Goal: Task Accomplishment & Management: Manage account settings

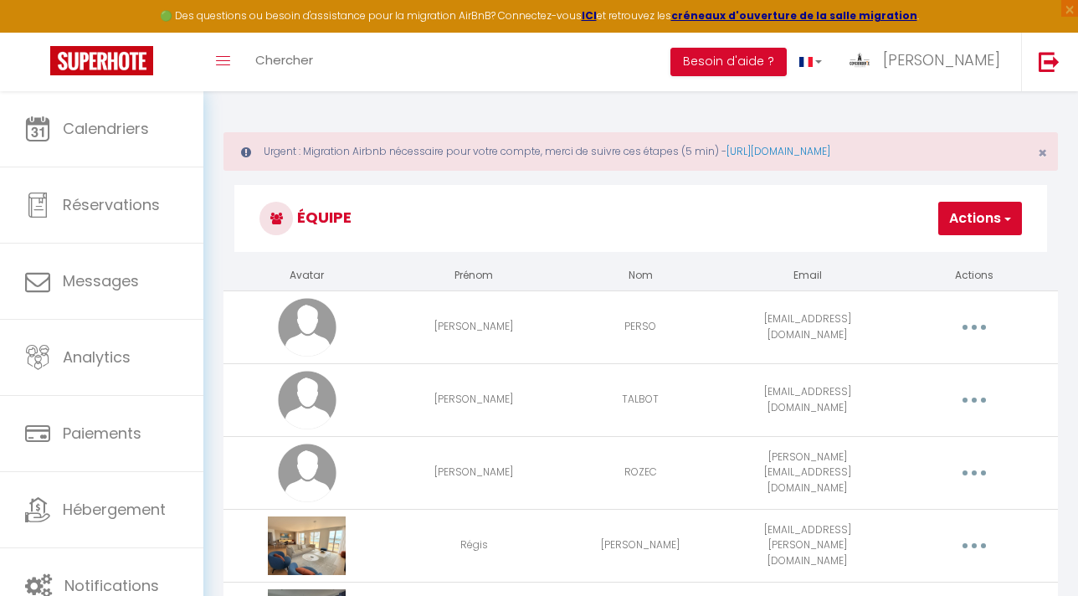
click at [657, 391] on td "TALBOT" at bounding box center [640, 399] width 167 height 73
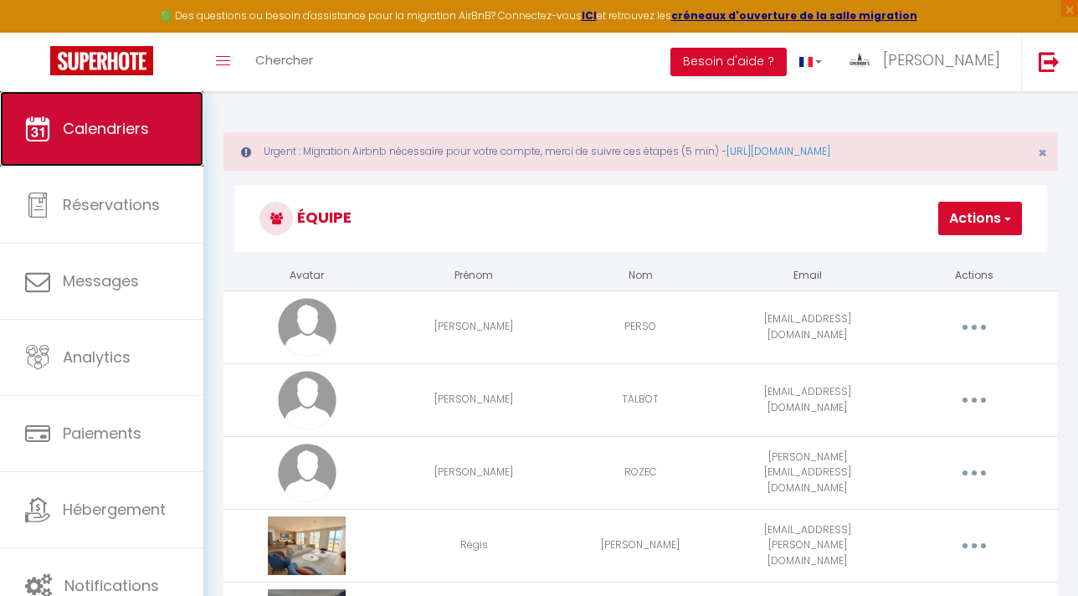
click at [71, 160] on link "Calendriers" at bounding box center [101, 128] width 203 height 75
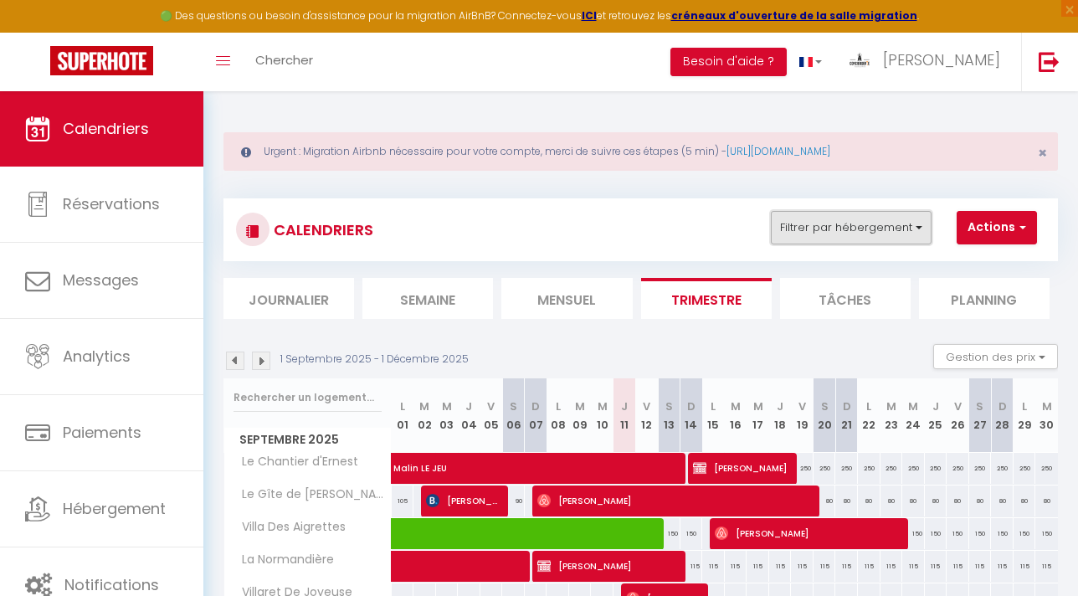
click at [863, 233] on button "Filtrer par hébergement" at bounding box center [851, 227] width 161 height 33
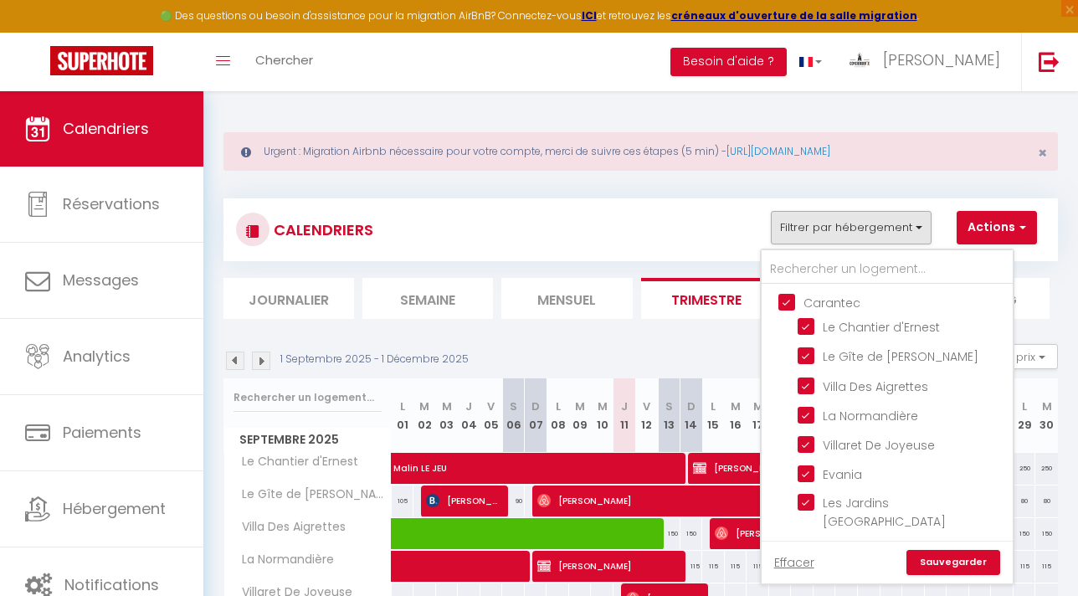
click at [786, 305] on input "Carantec" at bounding box center [903, 301] width 251 height 17
checkbox input "false"
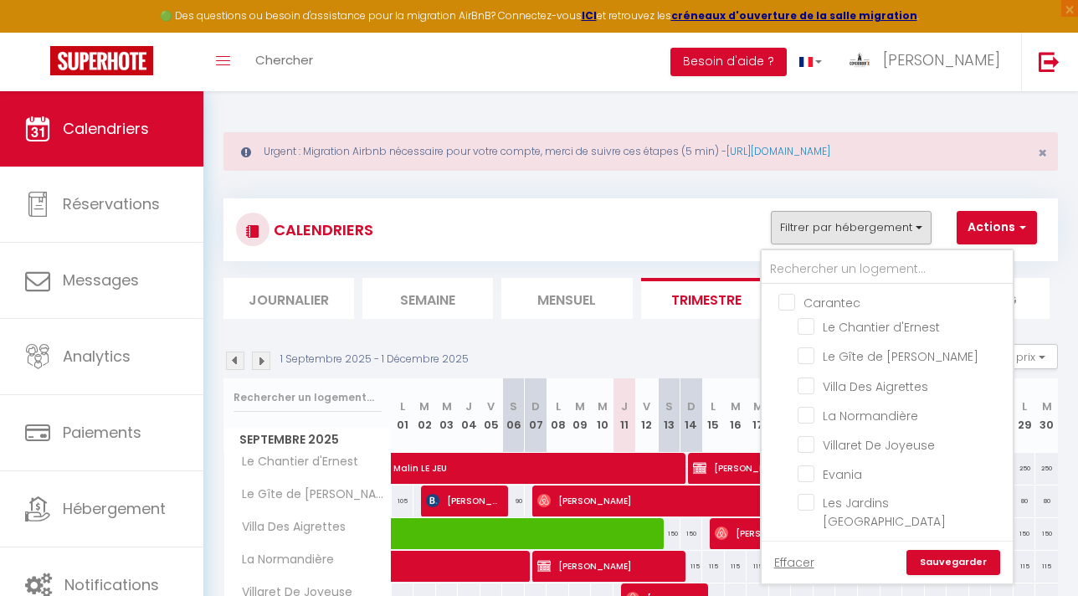
checkbox input "false"
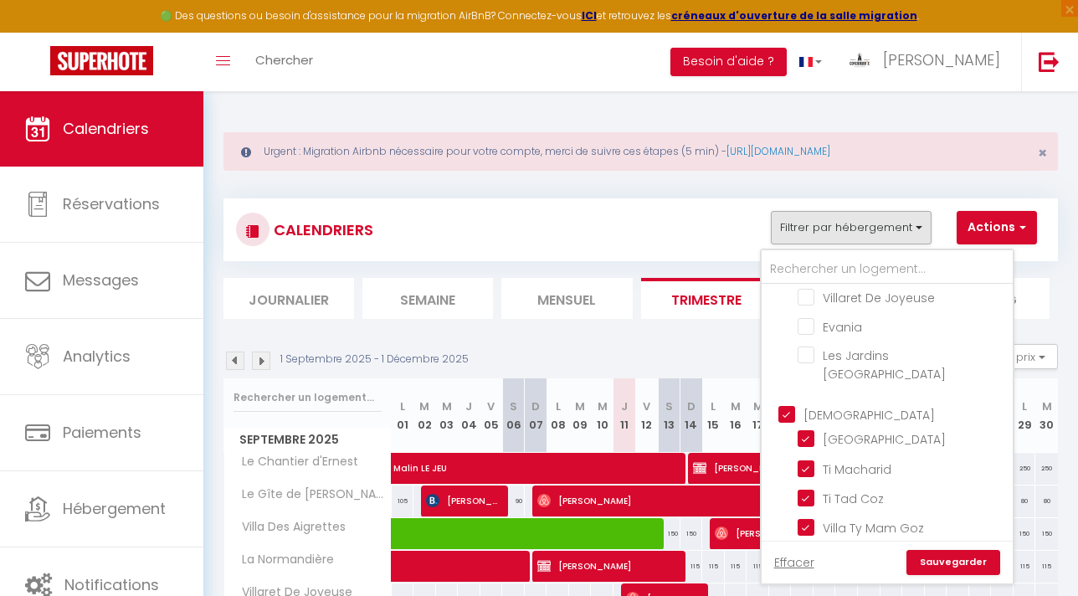
scroll to position [159, 0]
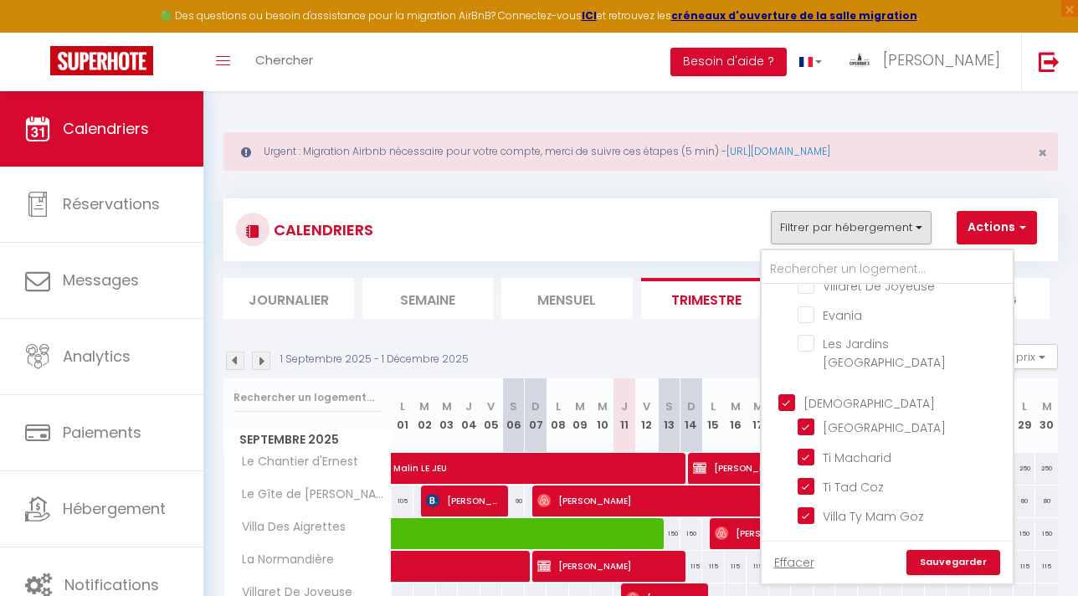
click at [786, 393] on input "[DEMOGRAPHIC_DATA]" at bounding box center [903, 401] width 251 height 17
checkbox input "false"
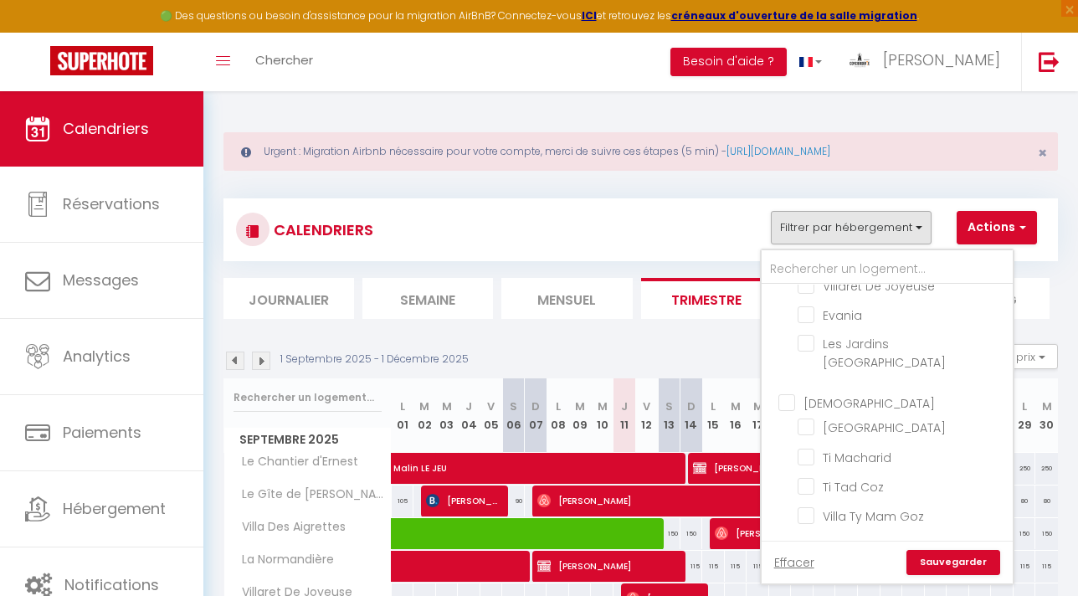
checkbox input "false"
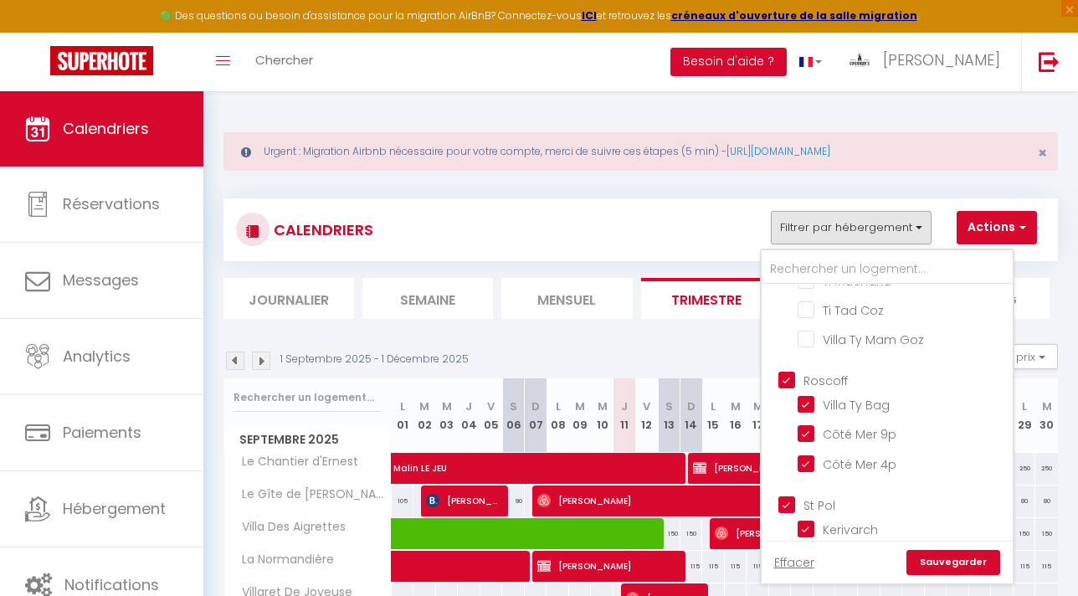
click at [788, 371] on input "Roscoff" at bounding box center [903, 379] width 251 height 17
checkbox input "false"
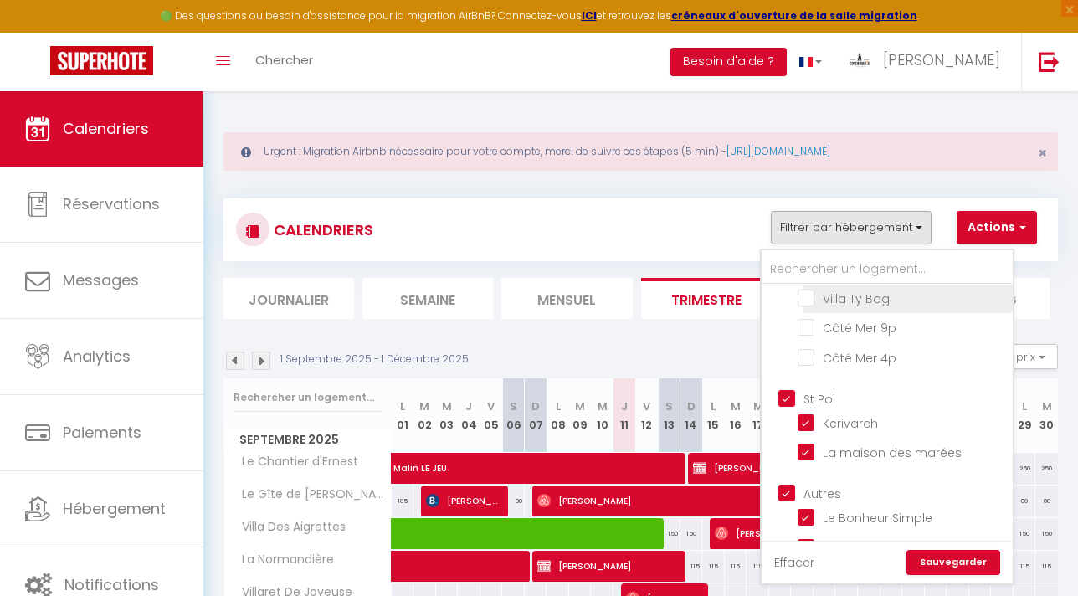
scroll to position [444, 0]
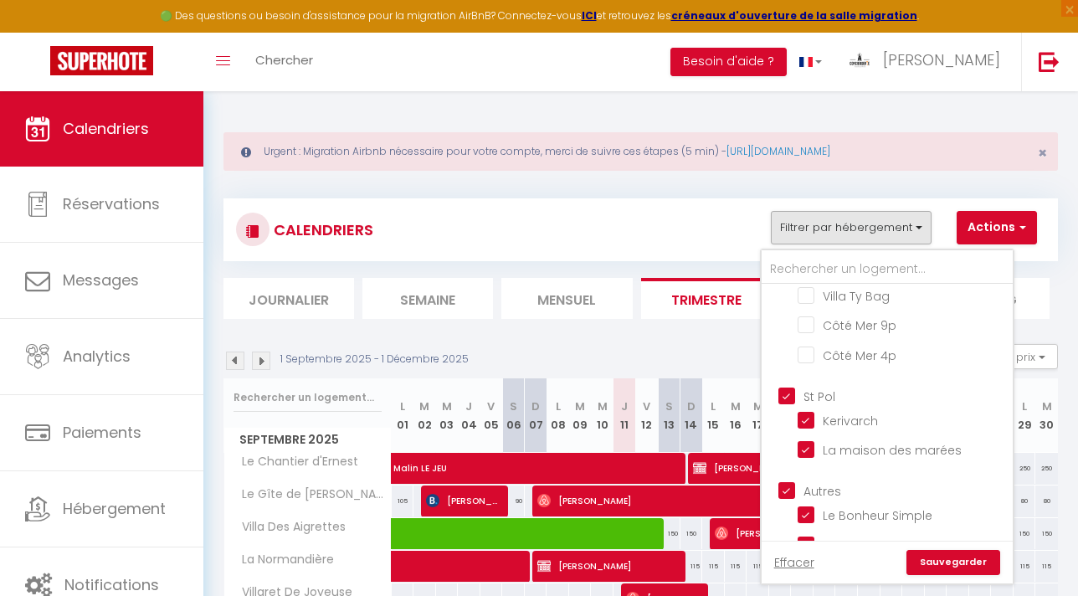
click at [786, 387] on input "St Pol" at bounding box center [903, 395] width 251 height 17
checkbox input "false"
click at [807, 535] on input "La Maison Du Large" at bounding box center [901, 543] width 209 height 17
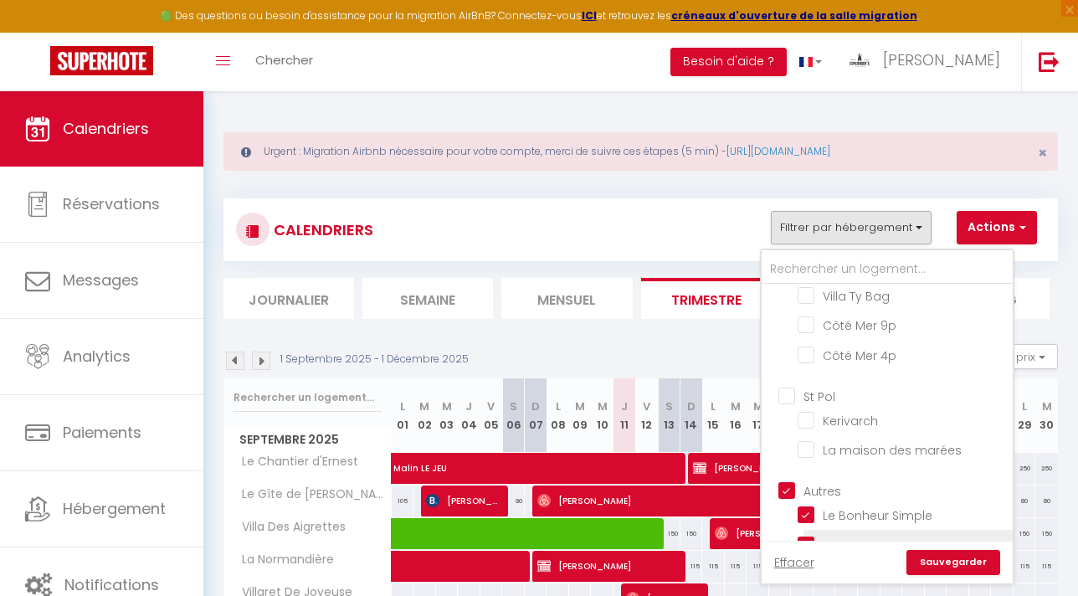
checkbox input "false"
click at [968, 568] on link "Sauvegarder" at bounding box center [953, 562] width 94 height 25
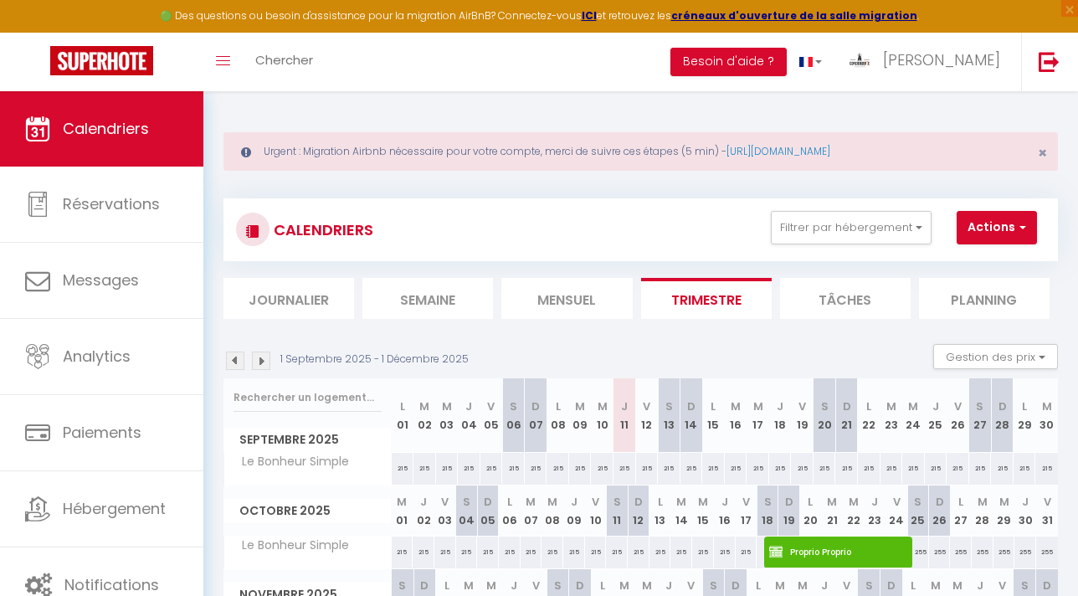
scroll to position [126, 0]
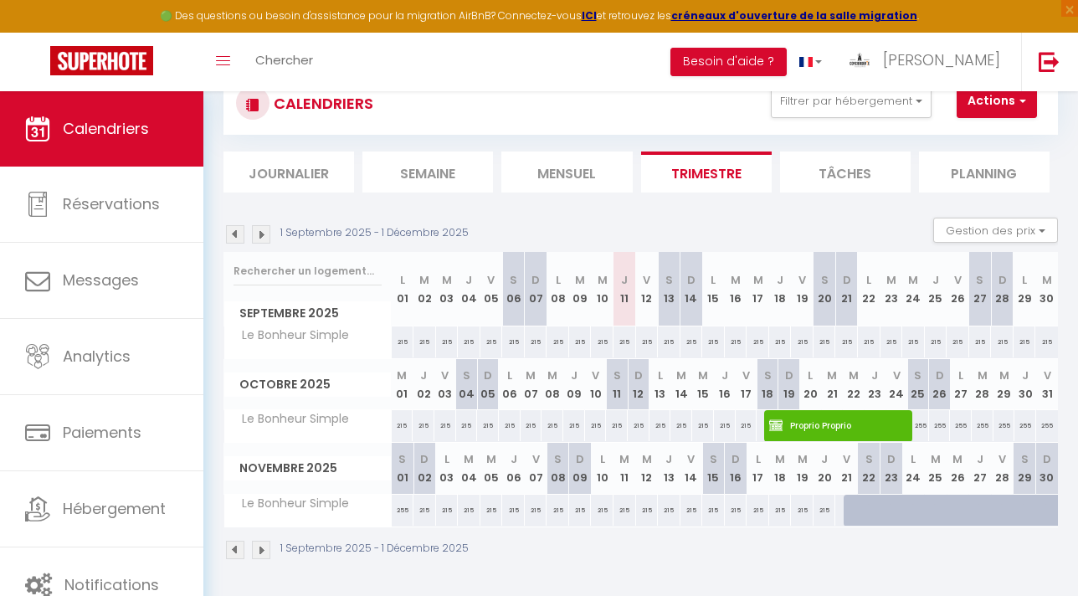
click at [263, 542] on img at bounding box center [261, 550] width 18 height 18
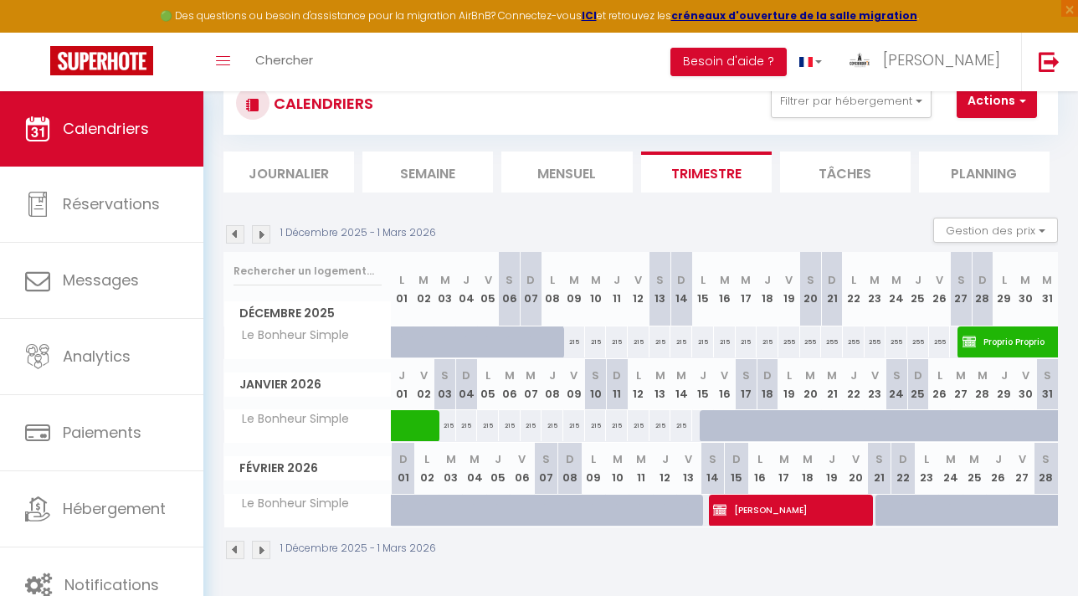
click at [262, 547] on img at bounding box center [261, 550] width 18 height 18
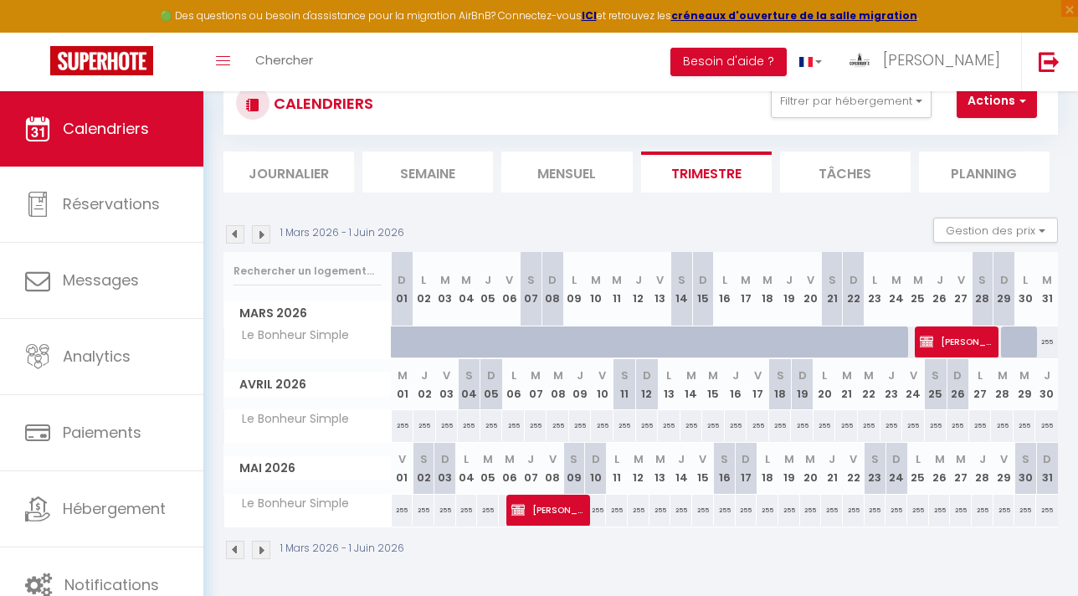
click at [261, 551] on img at bounding box center [261, 550] width 18 height 18
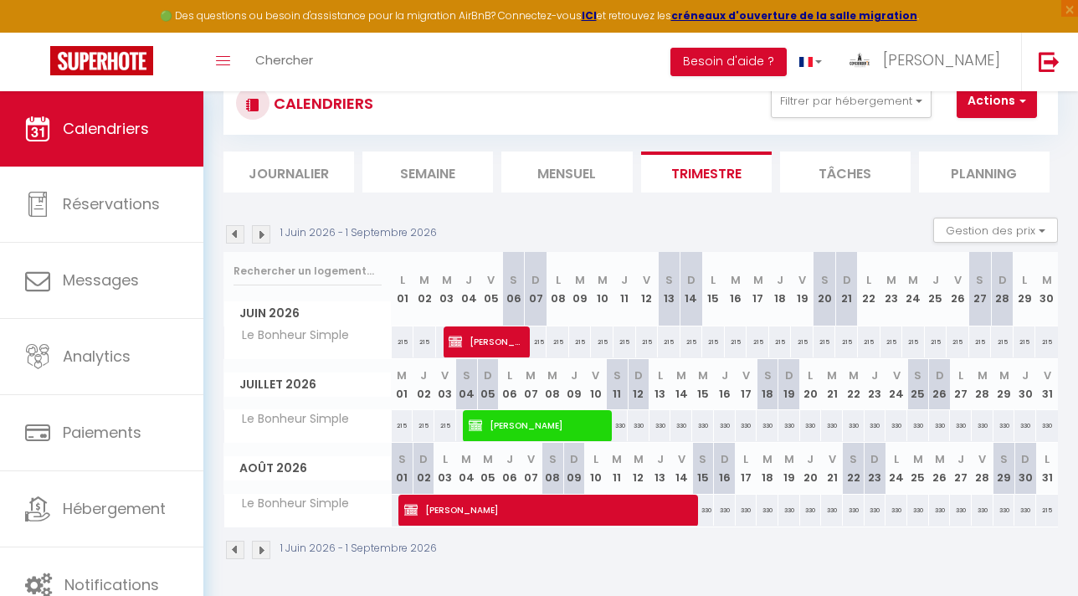
click at [261, 551] on img at bounding box center [261, 550] width 18 height 18
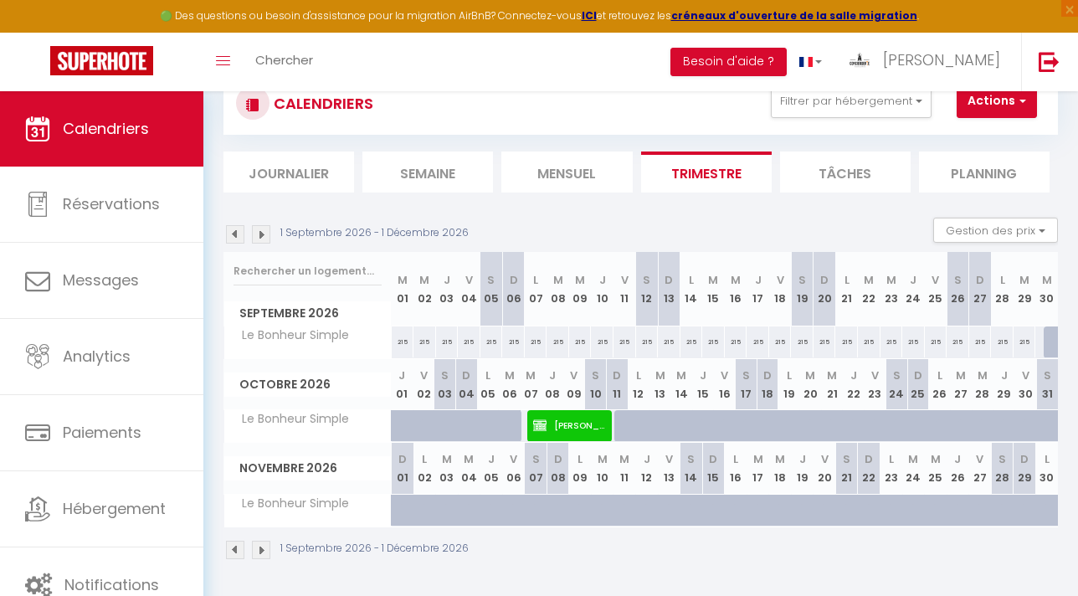
click at [228, 231] on img at bounding box center [235, 234] width 18 height 18
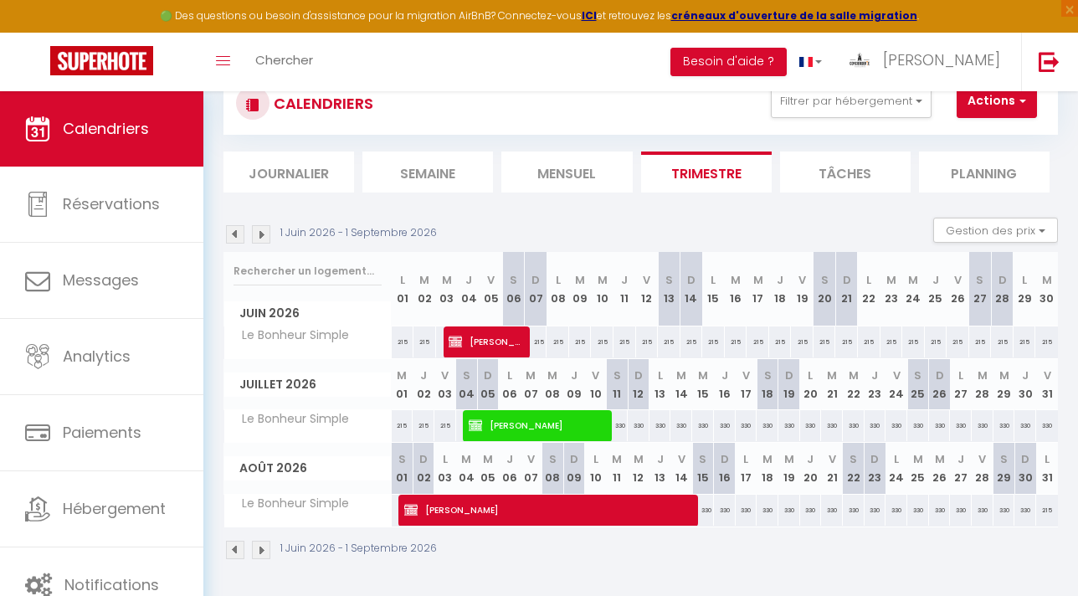
click at [236, 233] on img at bounding box center [235, 234] width 18 height 18
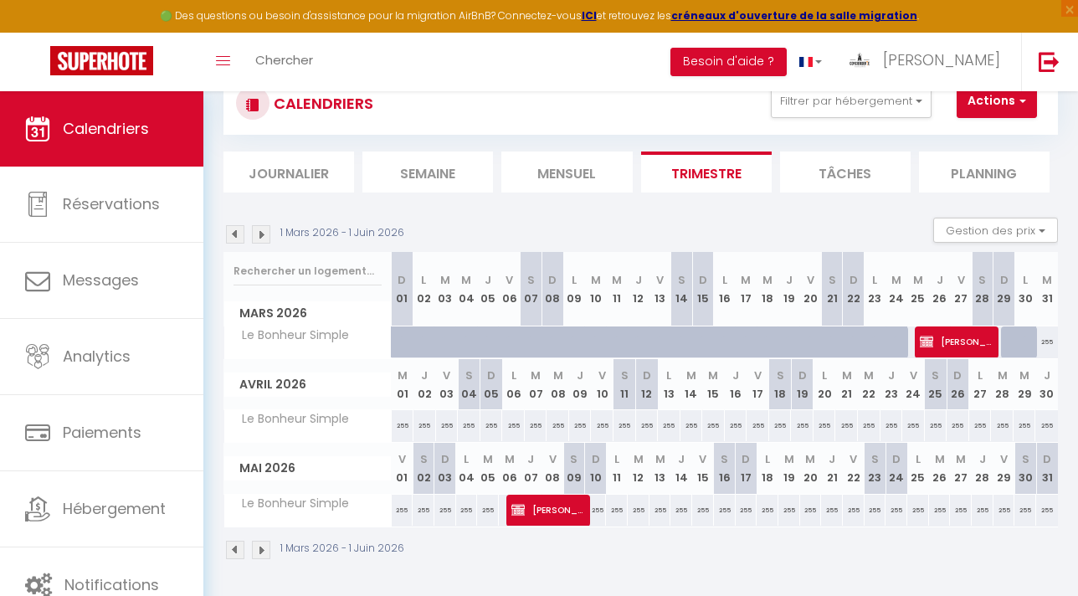
click at [236, 233] on img at bounding box center [235, 234] width 18 height 18
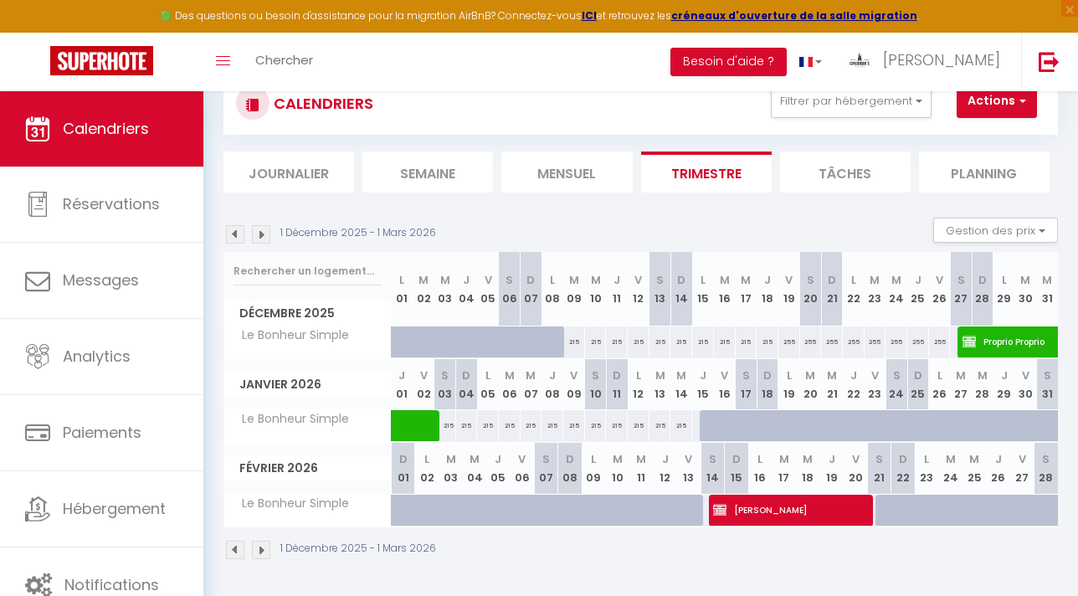
click at [236, 233] on img at bounding box center [235, 234] width 18 height 18
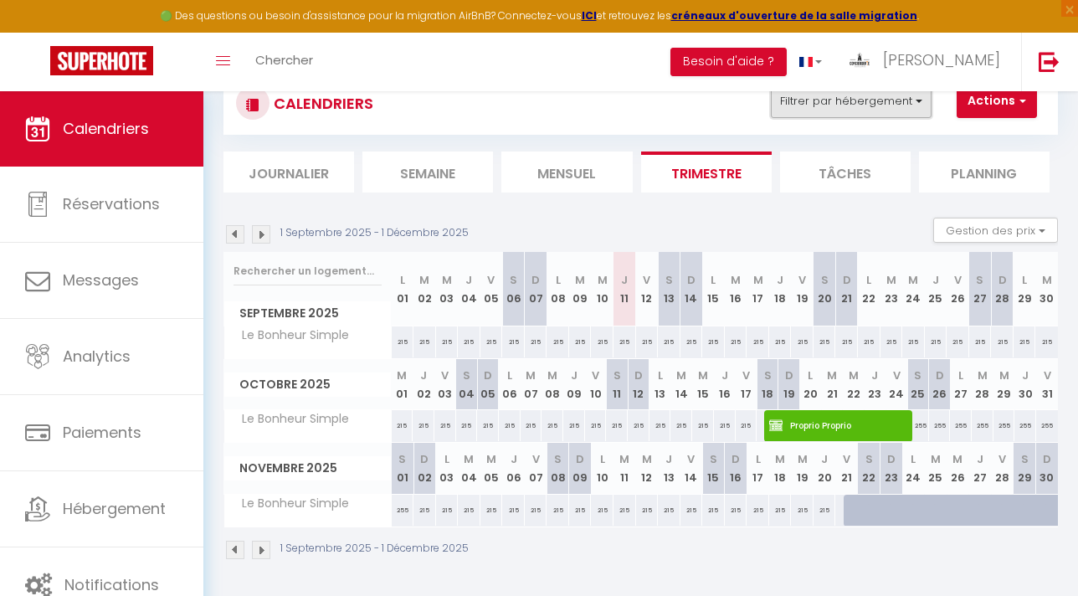
click at [838, 110] on button "Filtrer par hébergement" at bounding box center [851, 101] width 161 height 33
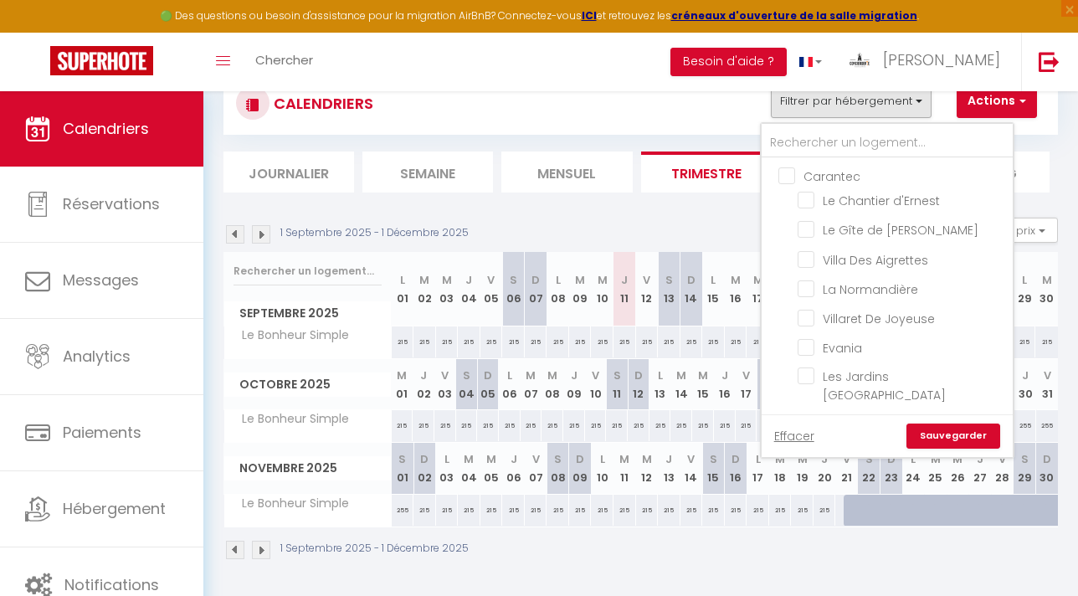
click at [787, 167] on input "Carantec" at bounding box center [903, 175] width 251 height 17
checkbox input "true"
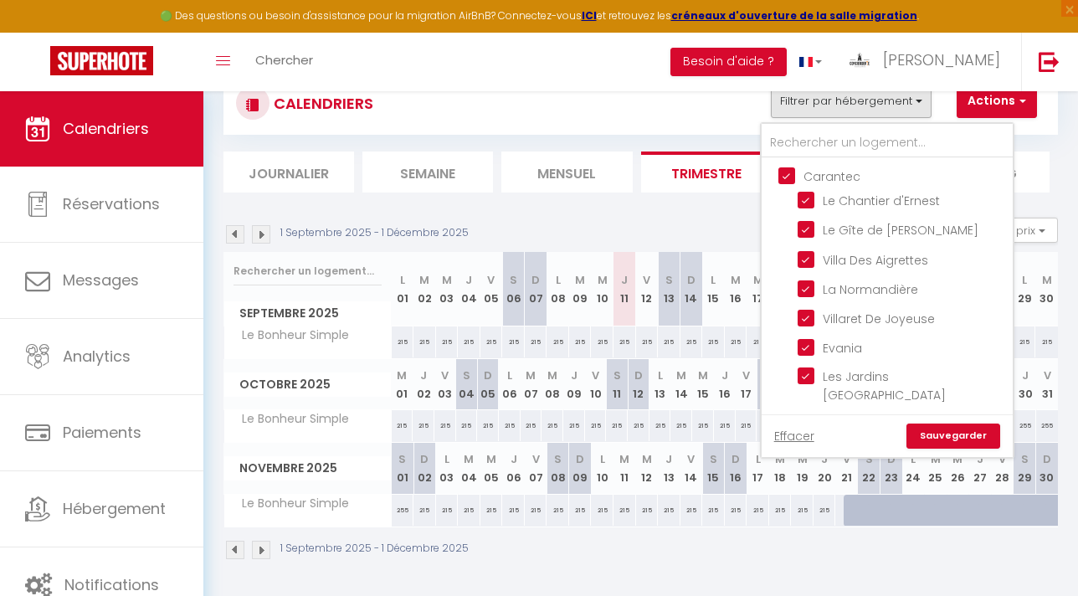
checkbox input "true"
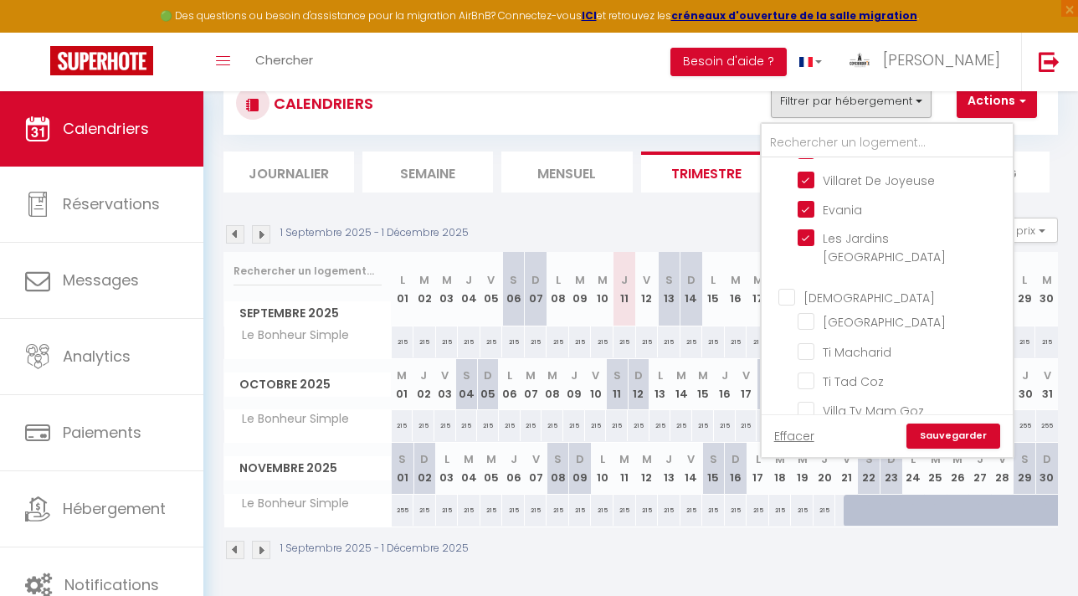
scroll to position [149, 0]
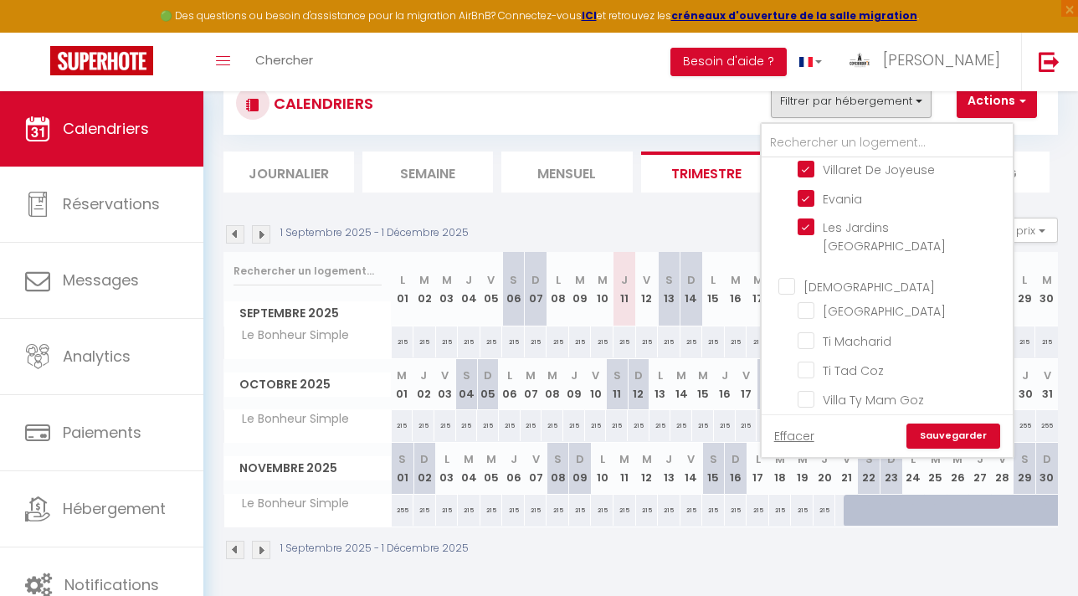
click at [785, 277] on input "[DEMOGRAPHIC_DATA]" at bounding box center [903, 285] width 251 height 17
checkbox input "true"
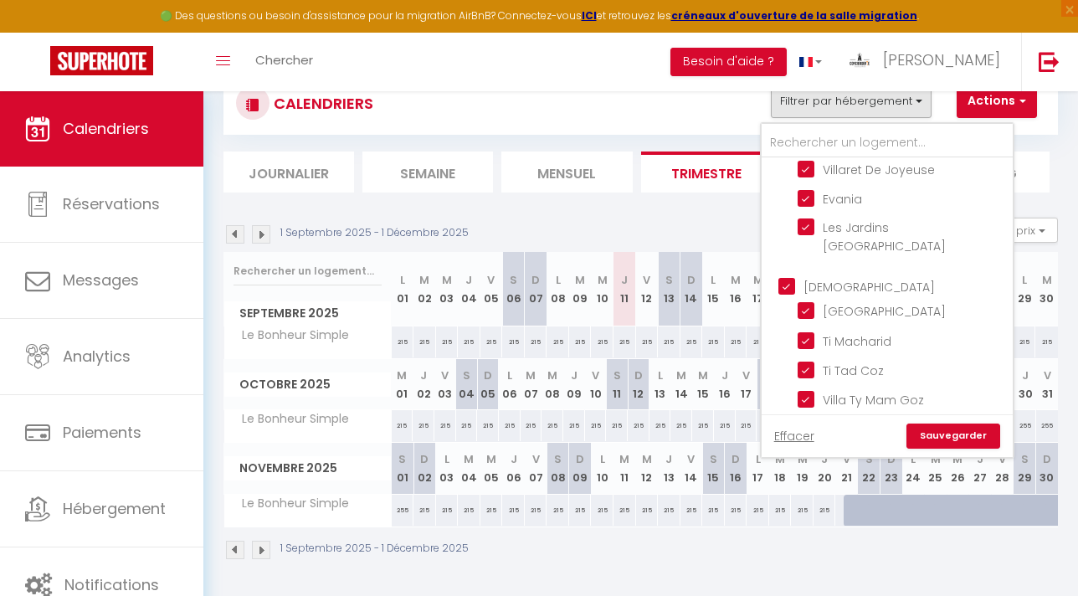
checkbox input "true"
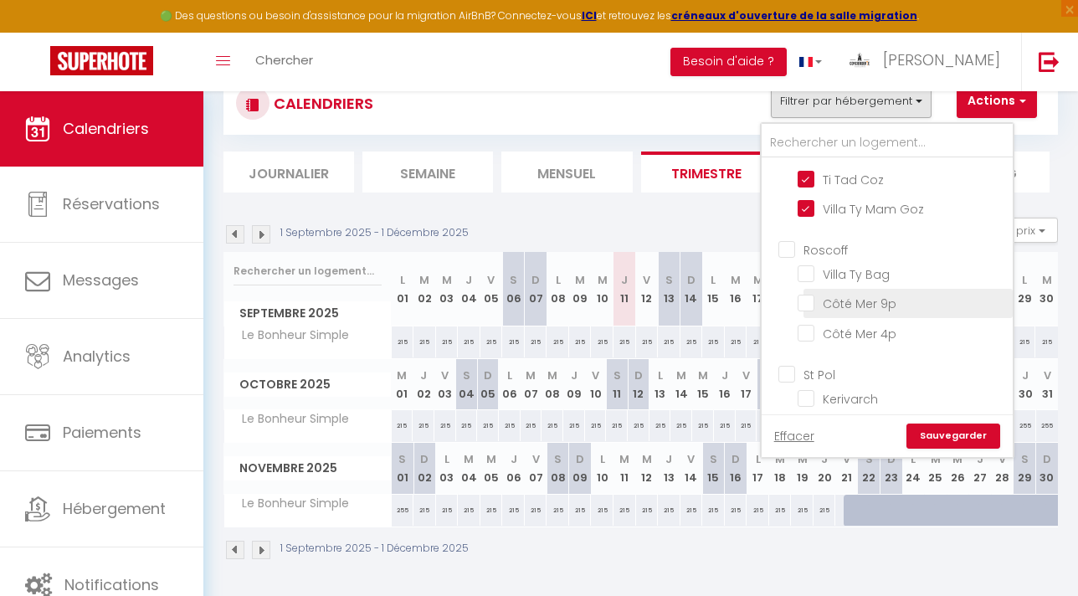
scroll to position [344, 0]
click at [792, 236] on input "Roscoff" at bounding box center [903, 244] width 251 height 17
checkbox input "true"
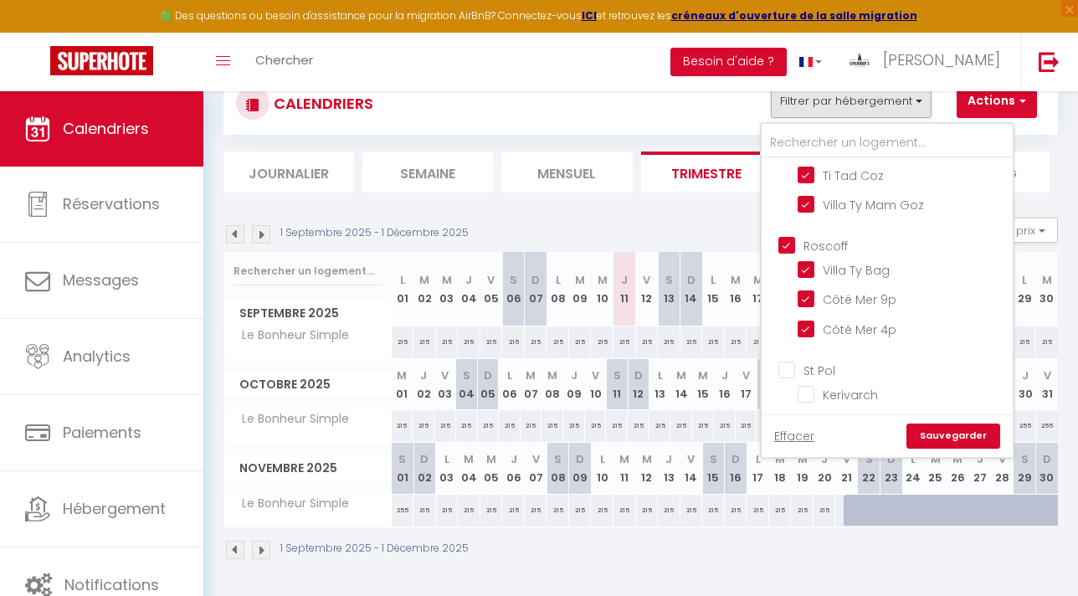
checkbox input "true"
click at [790, 361] on input "St Pol" at bounding box center [903, 369] width 251 height 17
checkbox input "true"
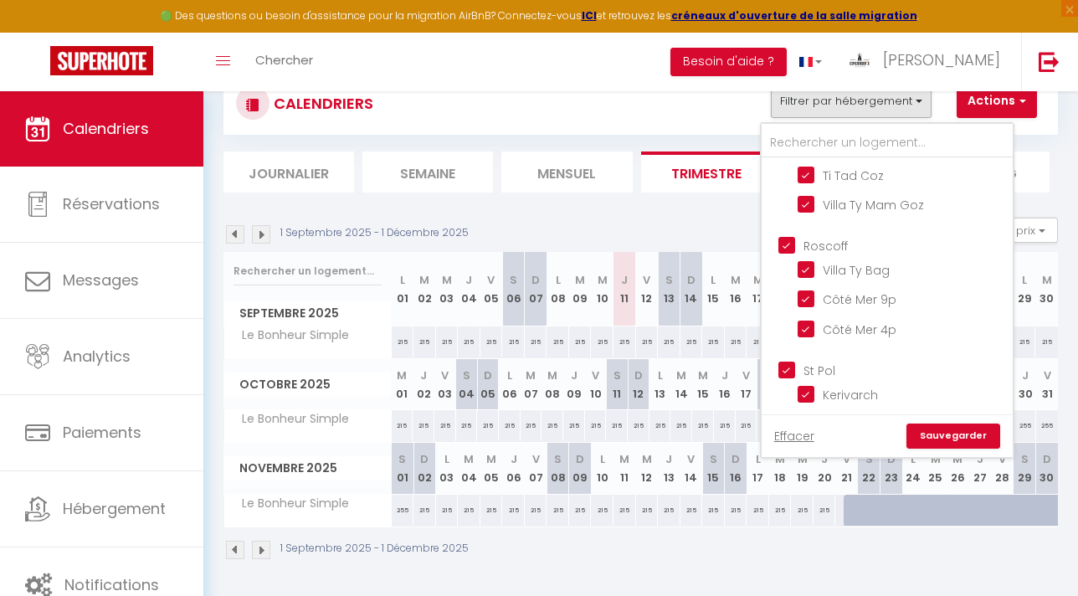
checkbox input "true"
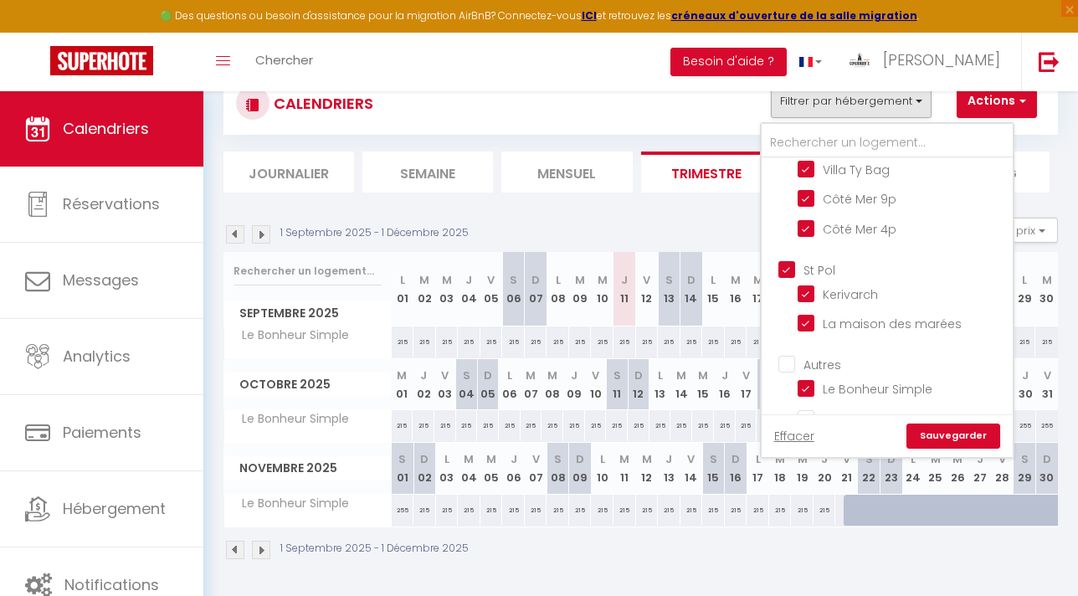
click at [788, 355] on input "Autres" at bounding box center [903, 363] width 251 height 17
checkbox input "true"
click at [942, 426] on link "Sauvegarder" at bounding box center [953, 435] width 94 height 25
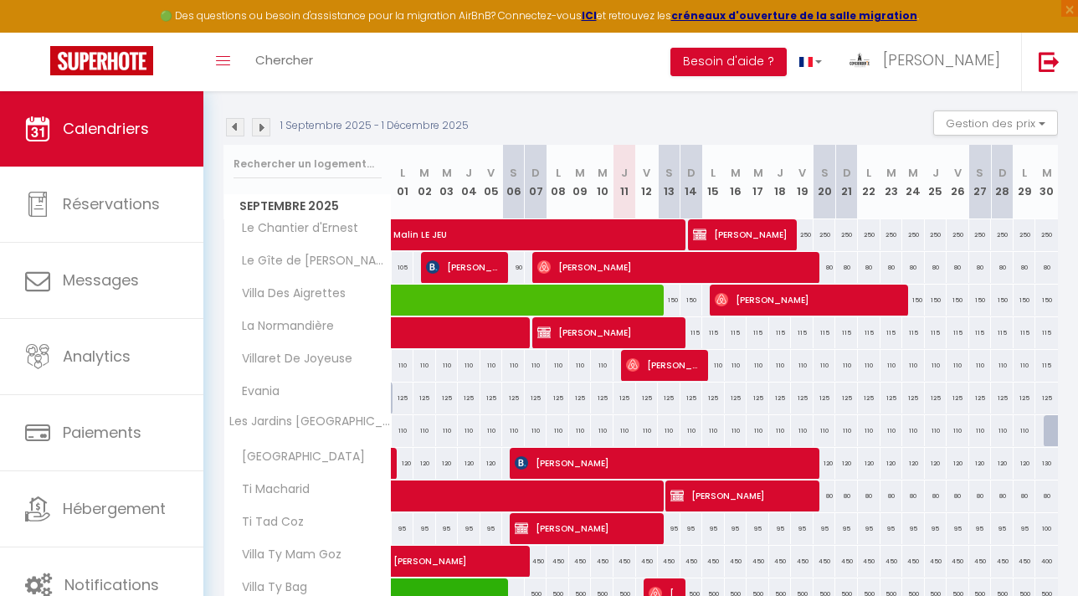
scroll to position [235, 0]
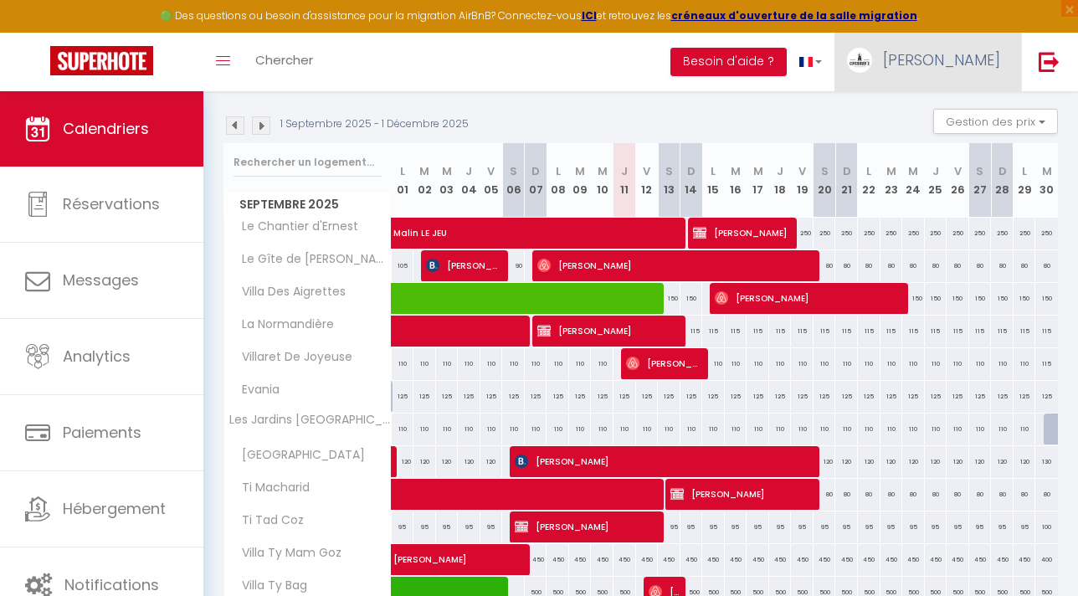
click at [974, 59] on span "[PERSON_NAME]" at bounding box center [941, 59] width 117 height 21
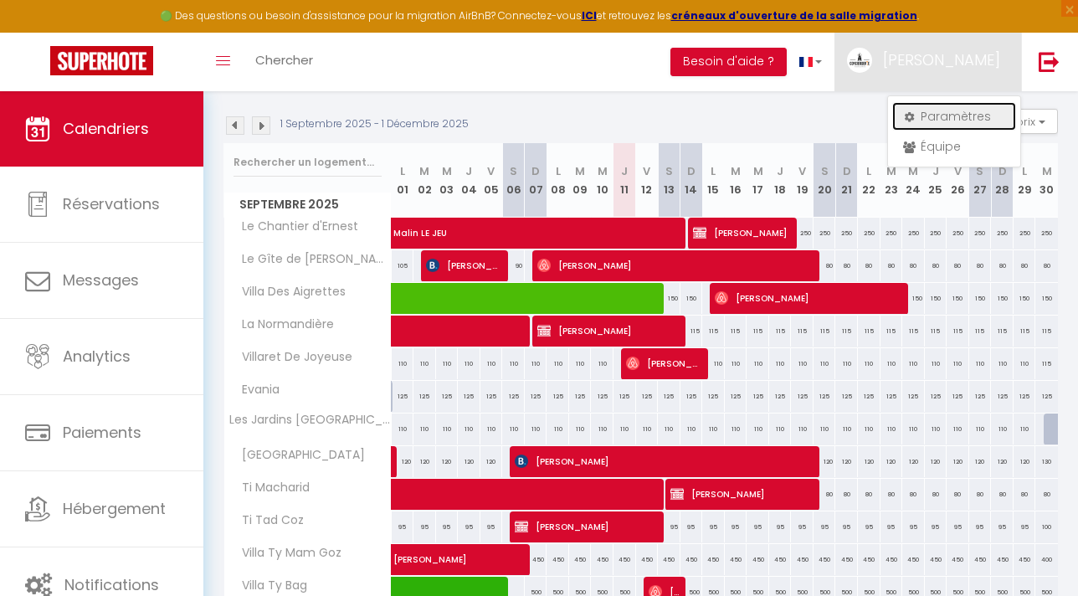
click at [940, 116] on link "Paramètres" at bounding box center [954, 116] width 124 height 28
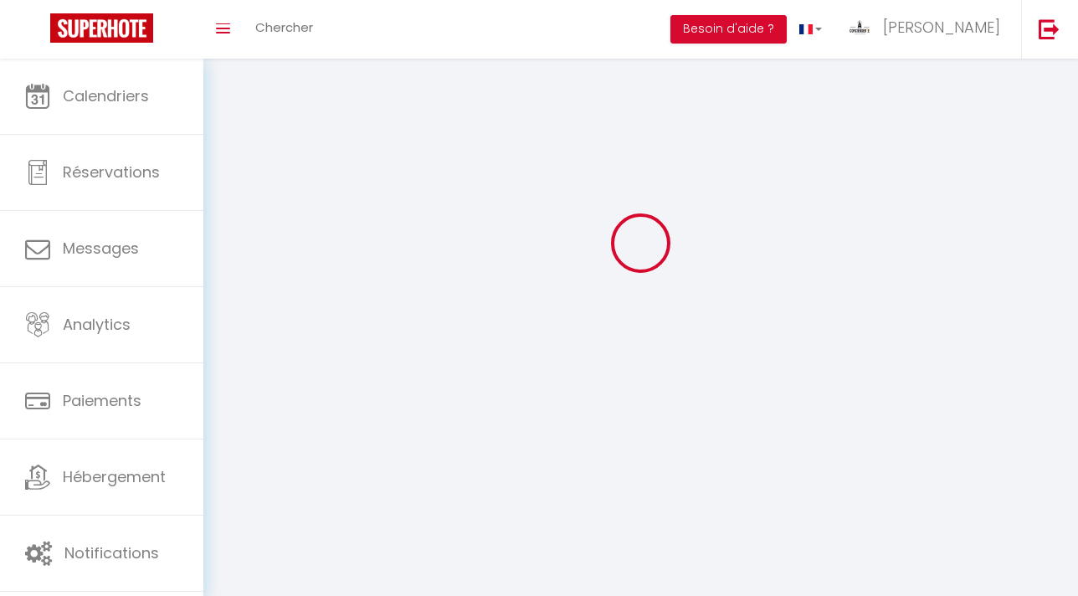
type input "[PERSON_NAME]"
type input "Conciergerie De La Baie De Morlaix"
type input "0648071320"
type input "[STREET_ADDRESS] per"
type input "29420"
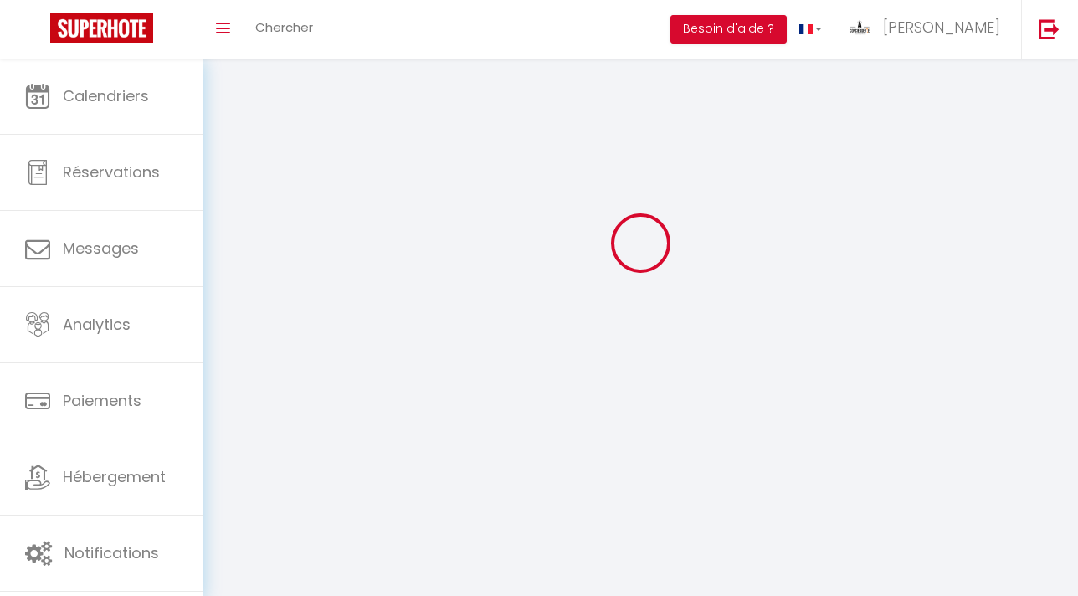
type input "PLOUENAN"
type input "qXcKPcAgFCUxY1TdMQ9ZRmdXO"
type input "lBm2CaI2ZUv5Qjw1PNjdV5h47"
type input "[URL][DOMAIN_NAME]"
select select "28"
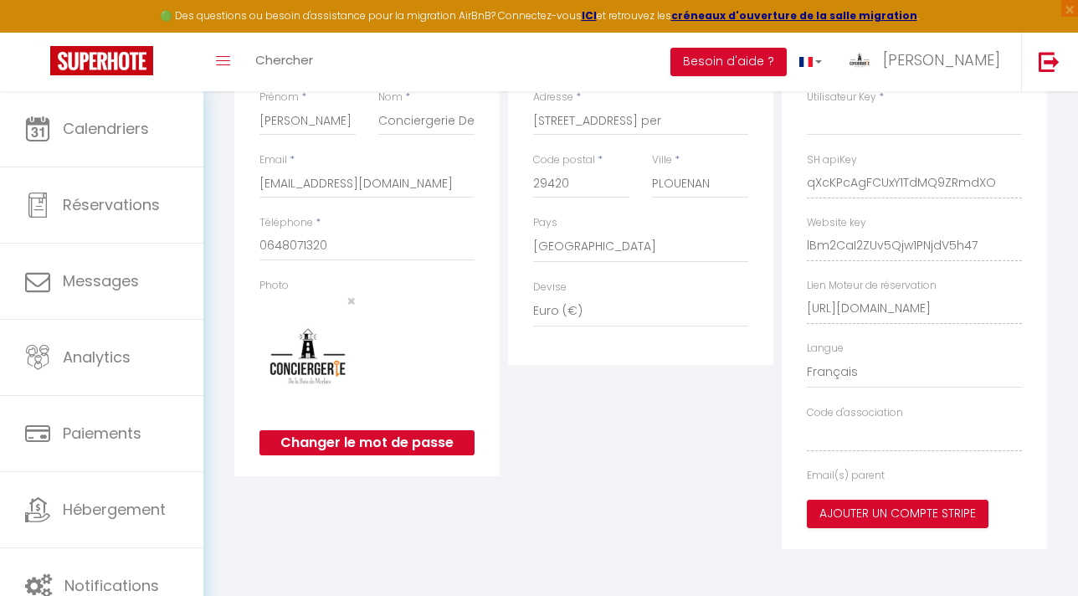
type input "qXcKPcAgFCUxY1TdMQ9ZRmdXO"
type input "lBm2CaI2ZUv5Qjw1PNjdV5h47"
type input "[URL][DOMAIN_NAME]"
select select "fr"
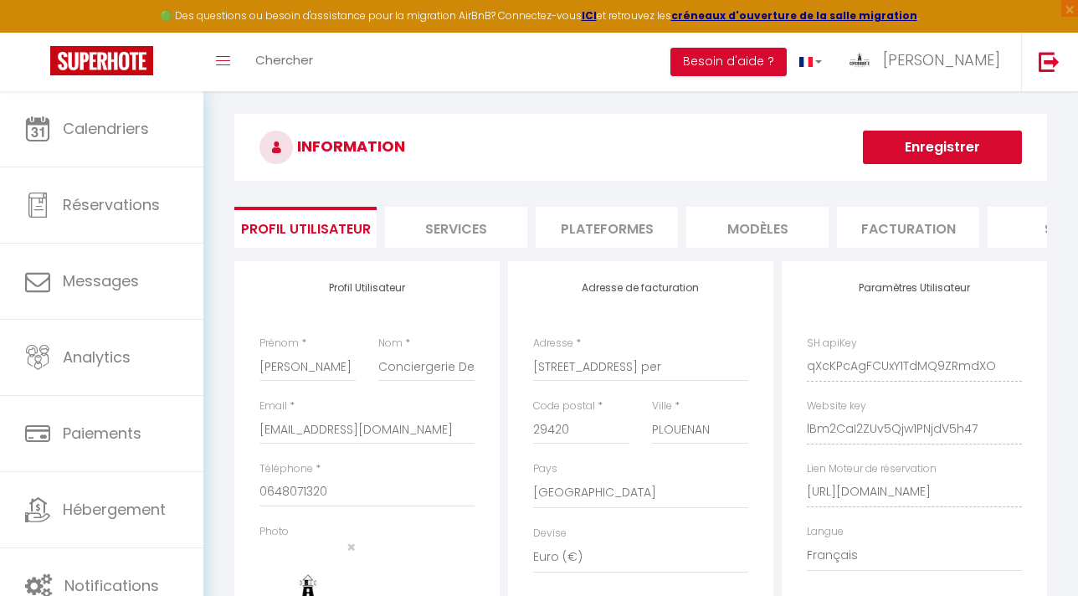
scroll to position [0, 0]
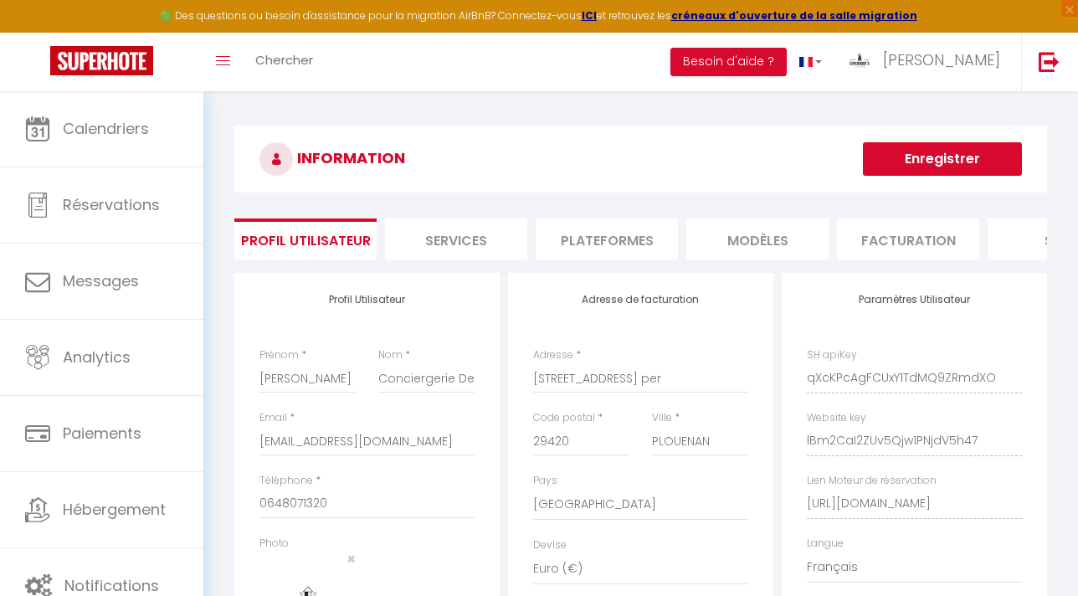
click at [576, 249] on li "Plateformes" at bounding box center [606, 238] width 142 height 41
